Goal: Task Accomplishment & Management: Manage account settings

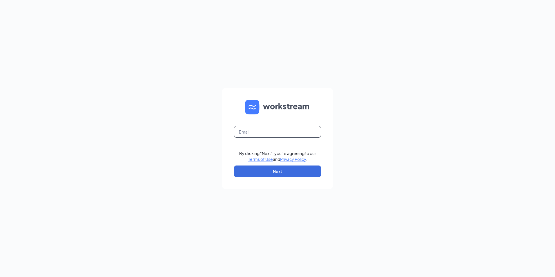
click at [274, 130] on input "text" at bounding box center [277, 132] width 87 height 12
type input "[EMAIL_ADDRESS][DOMAIN_NAME]"
click at [269, 168] on button "Next" at bounding box center [277, 171] width 87 height 12
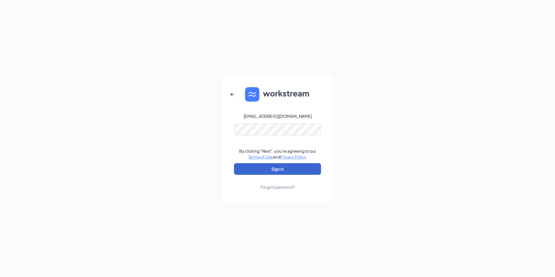
click at [269, 170] on button "Sign In" at bounding box center [277, 169] width 87 height 12
click at [279, 169] on button "Sign In" at bounding box center [277, 169] width 87 height 12
click at [354, 131] on div "[EMAIL_ADDRESS][DOMAIN_NAME] By clicking "Next", you're agreeing to our Terms o…" at bounding box center [277, 138] width 555 height 277
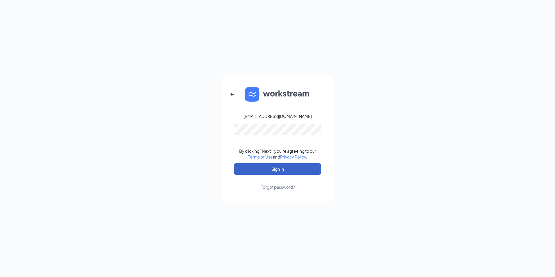
click at [304, 168] on button "Sign In" at bounding box center [277, 169] width 87 height 12
click at [164, 133] on div "[EMAIL_ADDRESS][DOMAIN_NAME] Credential mismatches. By clicking "Next", you're …" at bounding box center [277, 138] width 555 height 277
click at [234, 163] on button "Sign In" at bounding box center [277, 169] width 87 height 12
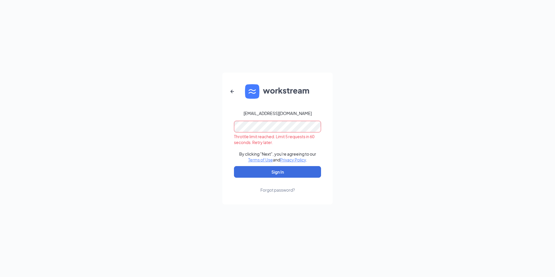
click at [234, 166] on button "Sign In" at bounding box center [277, 172] width 87 height 12
click at [196, 125] on div "[EMAIL_ADDRESS][DOMAIN_NAME] Throttle limit reached. Limit 5 requests in 60 sec…" at bounding box center [277, 138] width 555 height 277
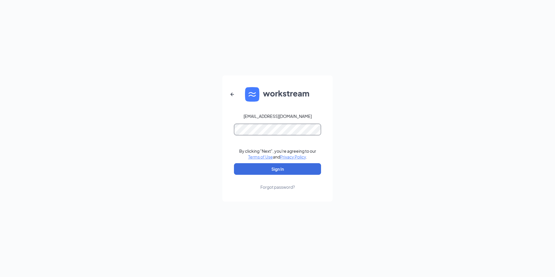
click at [234, 163] on button "Sign In" at bounding box center [277, 169] width 87 height 12
click at [196, 133] on div "[EMAIL_ADDRESS][DOMAIN_NAME] Credential mismatches. By clicking "Next", you're …" at bounding box center [277, 138] width 555 height 277
click at [234, 163] on button "Sign In" at bounding box center [277, 169] width 87 height 12
click at [176, 125] on div "[EMAIL_ADDRESS][DOMAIN_NAME] Credential mismatches. By clicking "Next", you're …" at bounding box center [277, 138] width 555 height 277
